Goal: Check status: Check status

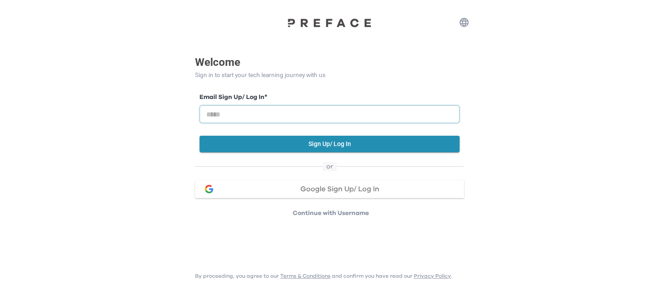
click at [346, 116] on input "email" at bounding box center [329, 114] width 260 height 18
type input "**********"
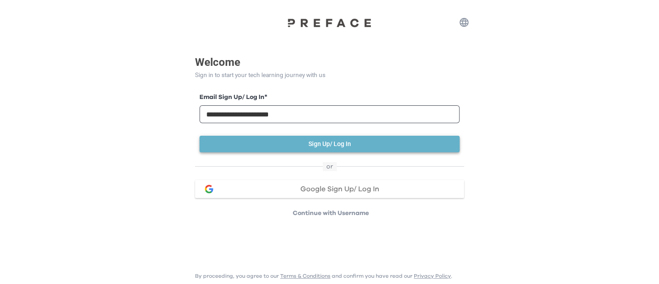
click at [341, 141] on button "Sign Up/ Log In" at bounding box center [329, 144] width 260 height 17
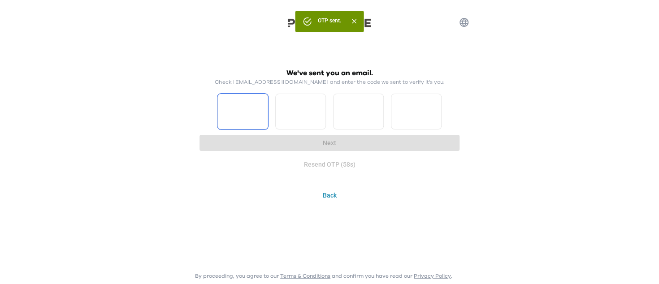
click at [235, 107] on input "Please enter OTP character 1" at bounding box center [242, 112] width 51 height 36
type input "*"
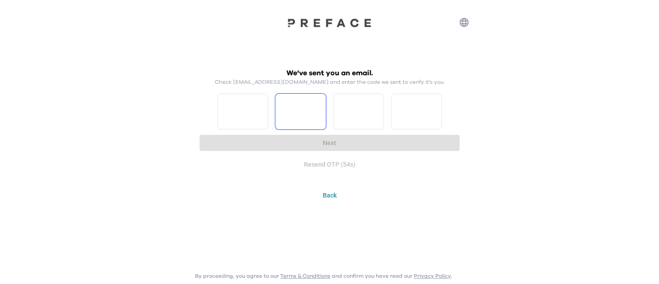
type input "*"
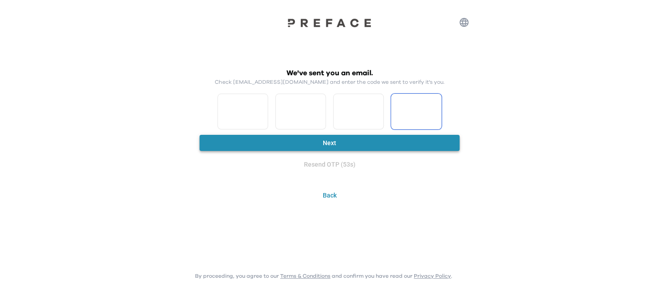
type input "*"
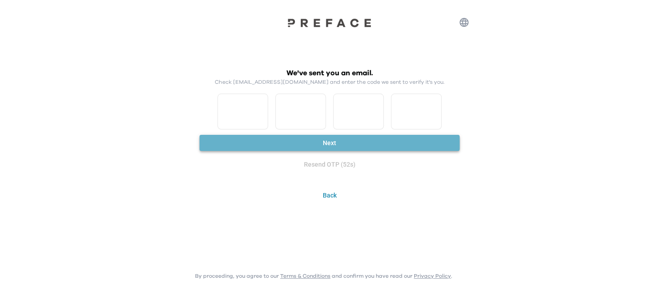
click at [380, 147] on button "Next" at bounding box center [329, 143] width 260 height 17
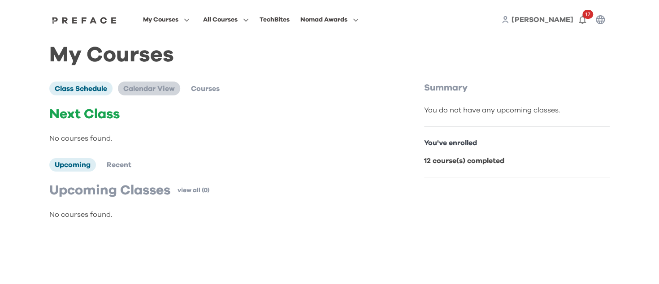
click at [152, 90] on span "Calendar View" at bounding box center [149, 88] width 52 height 7
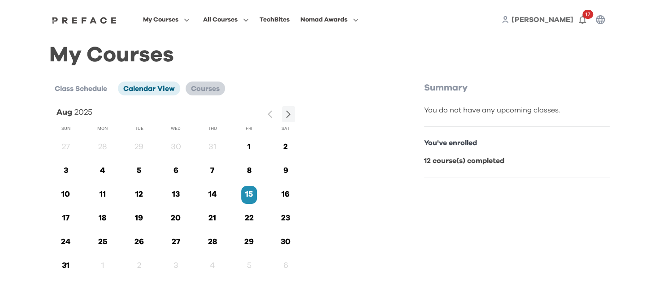
click at [208, 90] on span "Courses" at bounding box center [205, 88] width 29 height 7
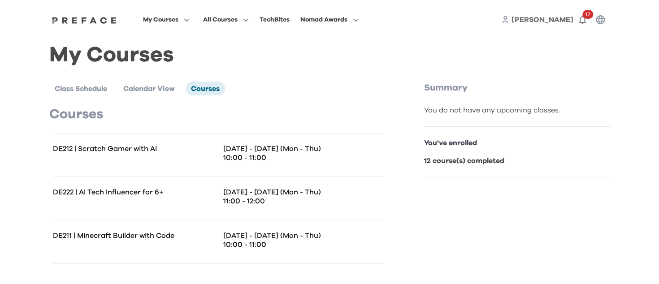
click at [244, 148] on p "Jul 7 - 10 (Mon - Thu)" at bounding box center [302, 148] width 159 height 9
click at [582, 20] on icon "button" at bounding box center [582, 19] width 11 height 11
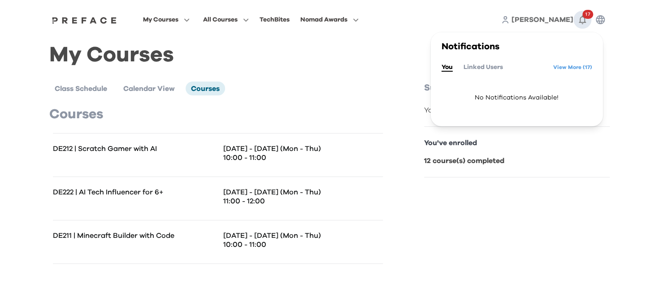
click at [585, 16] on span "17" at bounding box center [587, 14] width 11 height 9
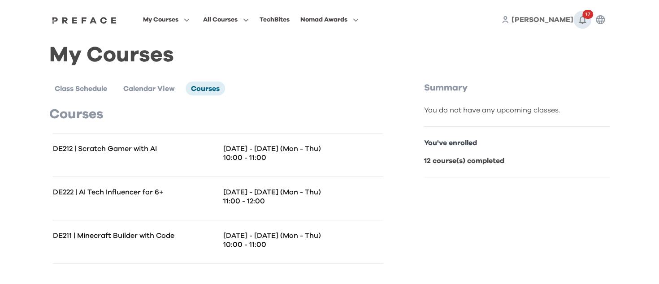
click at [581, 18] on icon "button" at bounding box center [582, 19] width 11 height 11
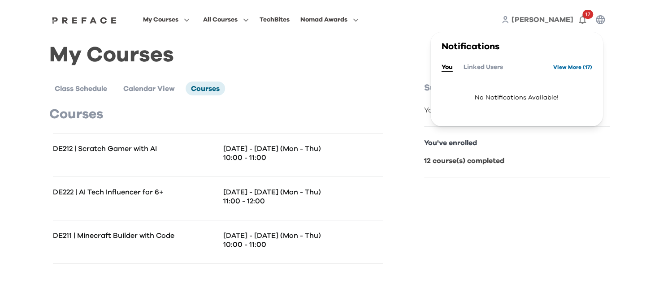
click at [571, 71] on link "View More ( 17 )" at bounding box center [572, 67] width 39 height 14
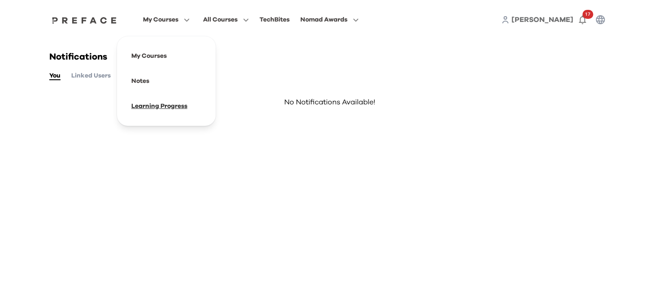
click at [150, 110] on span at bounding box center [166, 106] width 84 height 25
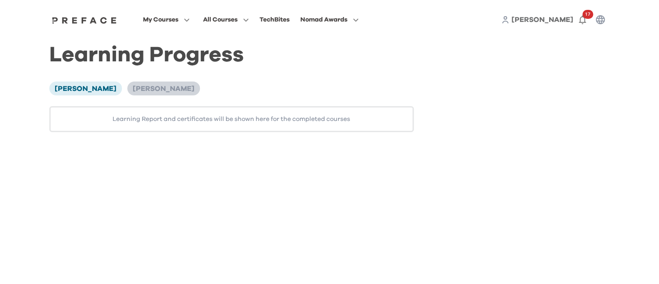
click at [156, 89] on span "Laurent Augustine Yeung" at bounding box center [164, 88] width 62 height 7
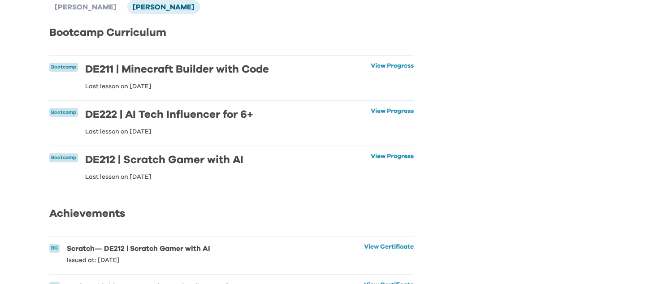
scroll to position [90, 0]
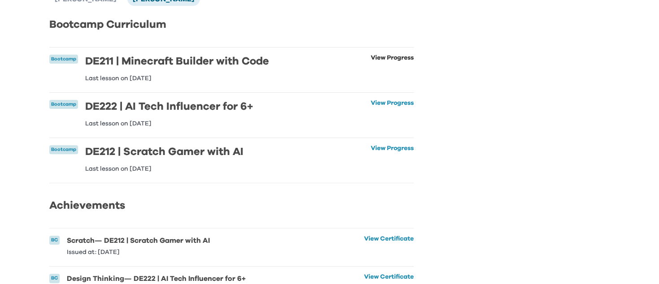
click at [387, 63] on link "View Progress" at bounding box center [392, 68] width 43 height 27
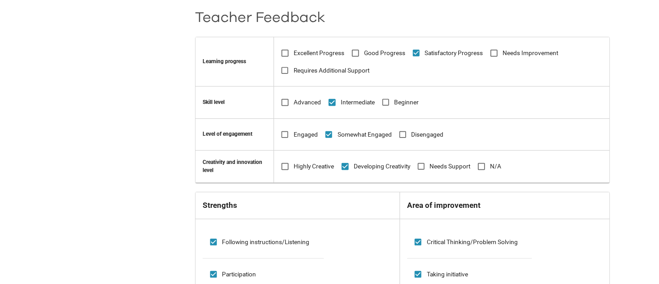
scroll to position [117, 0]
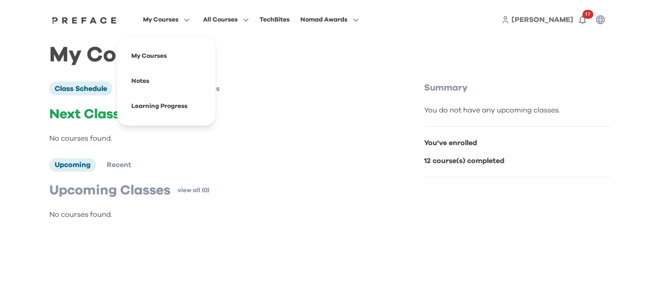
click at [173, 17] on span "My Courses" at bounding box center [160, 19] width 35 height 11
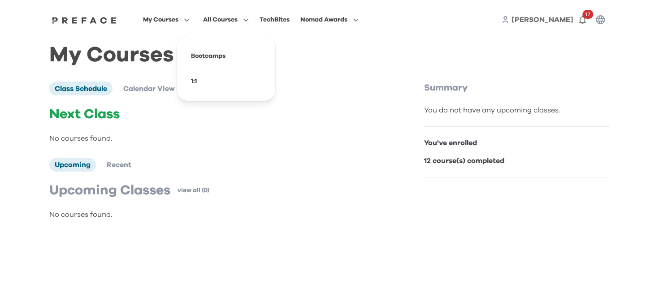
click at [224, 23] on span "All Courses" at bounding box center [220, 19] width 34 height 11
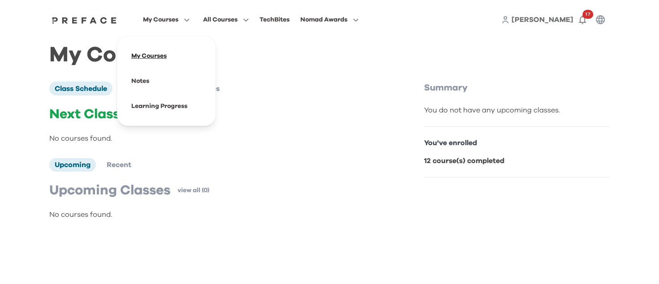
click at [155, 60] on span at bounding box center [166, 55] width 84 height 25
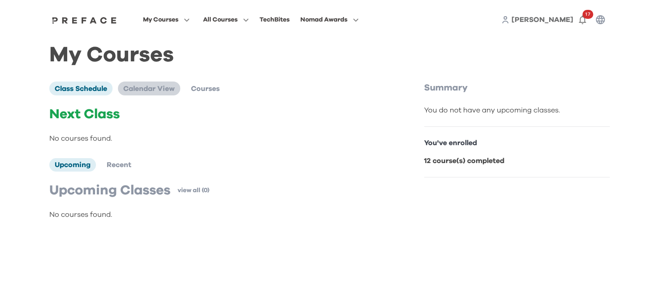
click at [158, 92] on span "Calendar View" at bounding box center [149, 88] width 52 height 7
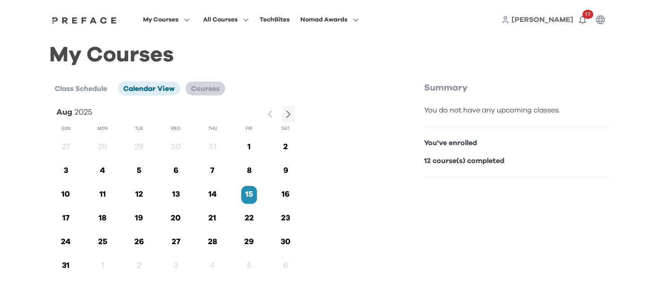
click at [204, 92] on span "Courses" at bounding box center [205, 88] width 29 height 7
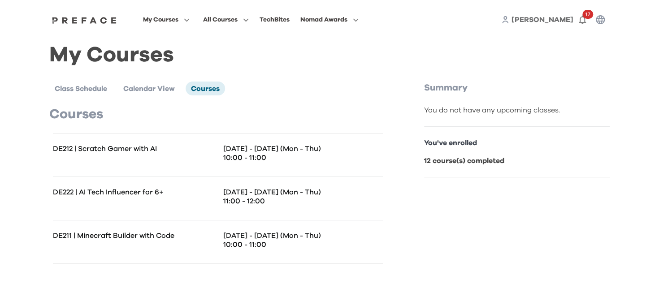
click at [92, 214] on div "DE222 | AI Tech Influencer for 6+ [DATE] - [DATE] (Mon - Thu) 11:00 - 12:00" at bounding box center [218, 198] width 330 height 43
click at [106, 198] on div "DE222 | AI Tech Influencer for 6+" at bounding box center [135, 199] width 165 height 22
drag, startPoint x: 245, startPoint y: 206, endPoint x: 242, endPoint y: 199, distance: 7.7
click at [245, 206] on div "[DATE] - [DATE] (Mon - Thu) 11:00 - 12:00" at bounding box center [300, 199] width 165 height 22
click at [116, 238] on p "DE211 | Minecraft Builder with Code" at bounding box center [135, 235] width 165 height 9
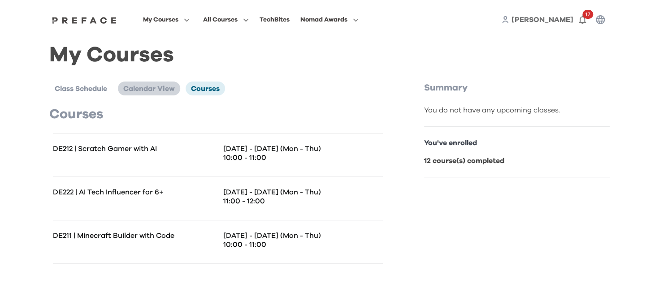
click at [147, 95] on li "Calendar View" at bounding box center [149, 88] width 62 height 13
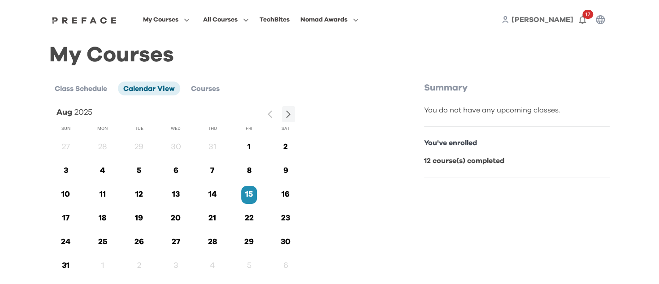
click at [242, 23] on button "All Courses" at bounding box center [225, 20] width 51 height 12
click at [163, 23] on span "My Courses" at bounding box center [160, 19] width 35 height 11
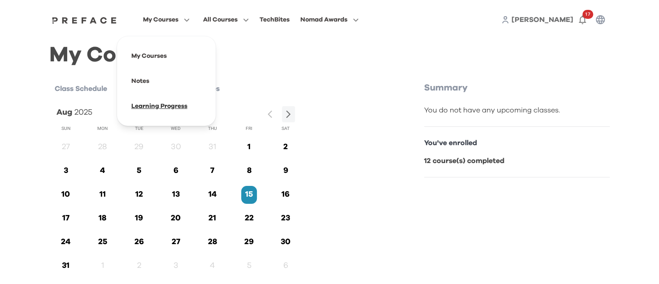
click at [179, 102] on span at bounding box center [166, 106] width 84 height 25
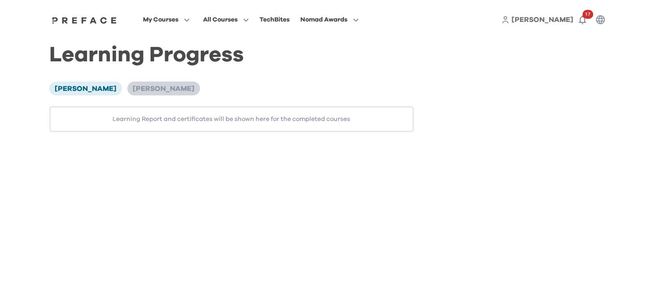
click at [188, 91] on span "Laurent Augustine Yeung" at bounding box center [164, 88] width 62 height 7
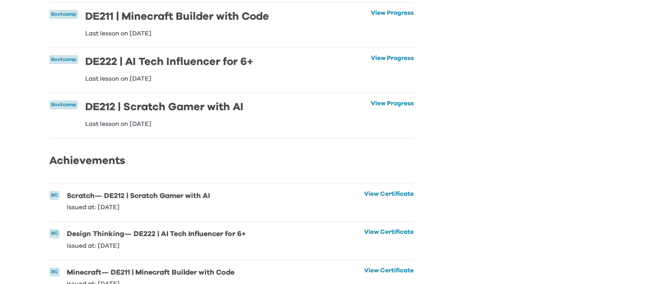
scroll to position [175, 0]
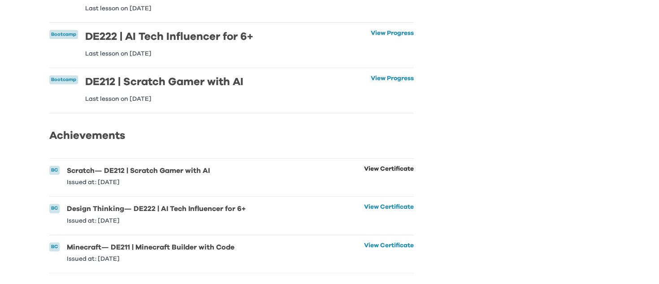
click at [389, 166] on link "View Certificate" at bounding box center [389, 176] width 50 height 20
click at [365, 204] on link "View Certificate" at bounding box center [389, 214] width 50 height 20
click at [365, 242] on link "View Certificate" at bounding box center [389, 252] width 50 height 20
